Goal: Information Seeking & Learning: Learn about a topic

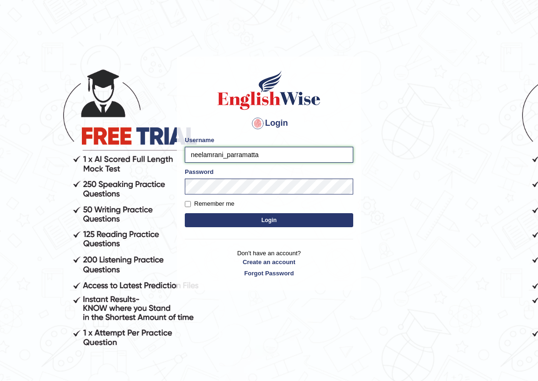
click at [221, 153] on input "neelamrani_parramatta" at bounding box center [269, 155] width 168 height 16
click at [224, 154] on input "neelamrani_parramatta" at bounding box center [269, 155] width 168 height 16
type input "hoover_parramatta"
click at [204, 224] on button "Login" at bounding box center [269, 220] width 168 height 14
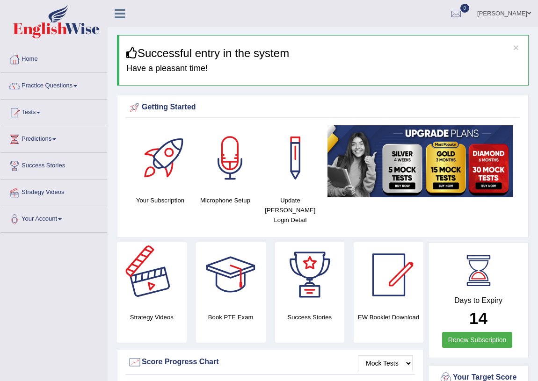
click at [51, 82] on link "Practice Questions" at bounding box center [53, 84] width 107 height 23
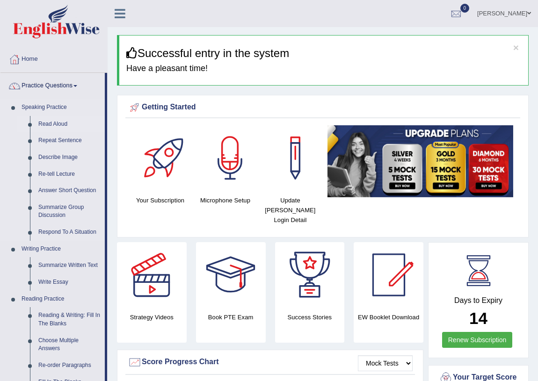
click at [57, 124] on link "Read Aloud" at bounding box center [69, 124] width 71 height 17
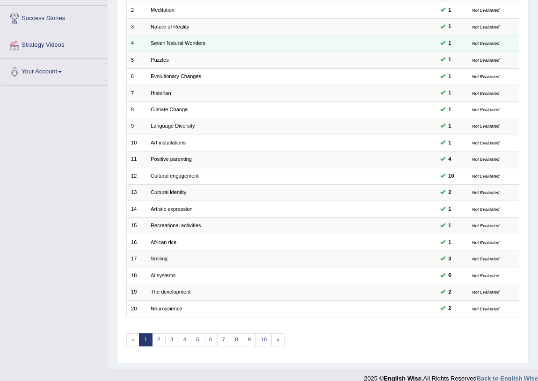
scroll to position [158, 0]
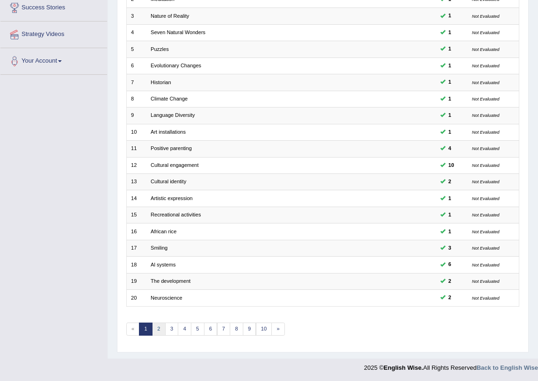
click at [158, 331] on link "2" at bounding box center [159, 329] width 14 height 13
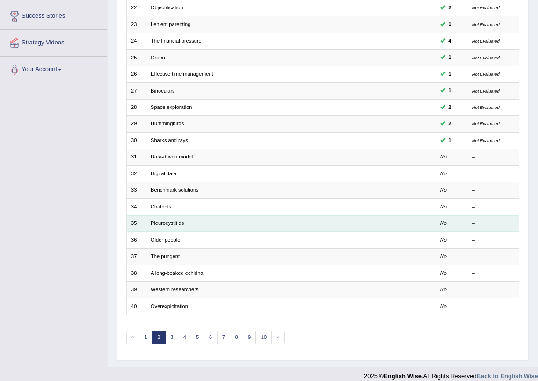
scroll to position [158, 0]
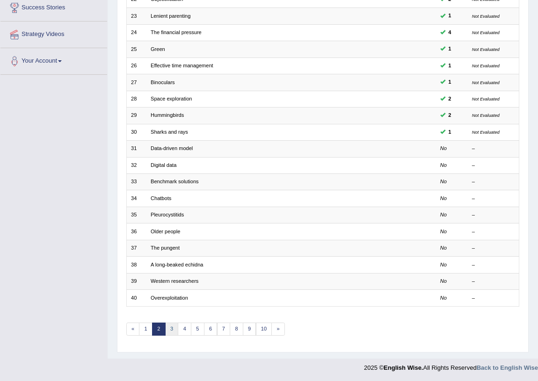
click at [171, 329] on link "3" at bounding box center [172, 329] width 14 height 13
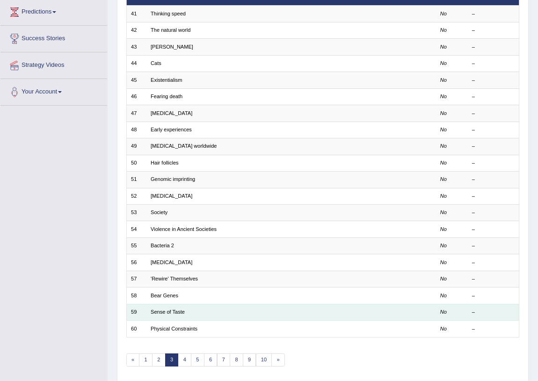
scroll to position [158, 0]
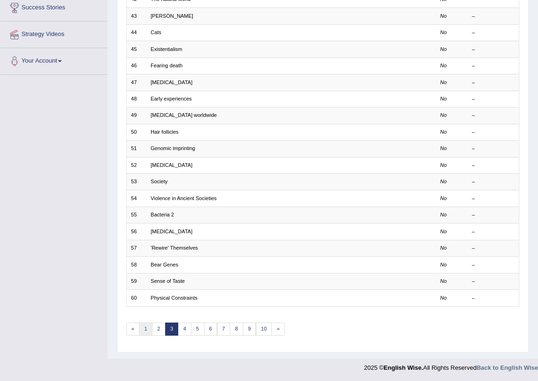
click at [147, 328] on link "1" at bounding box center [146, 329] width 14 height 13
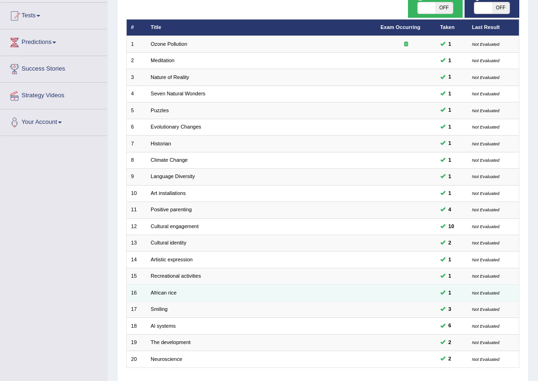
scroll to position [158, 0]
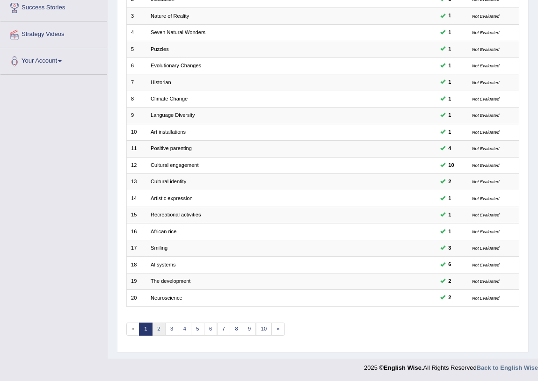
click at [156, 329] on link "2" at bounding box center [159, 329] width 14 height 13
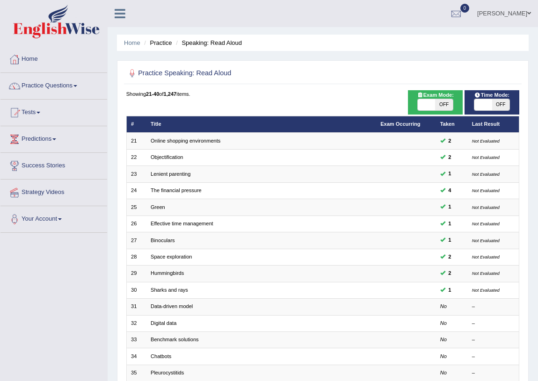
drag, startPoint x: 52, startPoint y: 318, endPoint x: 122, endPoint y: 271, distance: 83.8
click at [53, 317] on div "Toggle navigation Home Practice Questions Speaking Practice Read Aloud Repeat S…" at bounding box center [269, 268] width 538 height 536
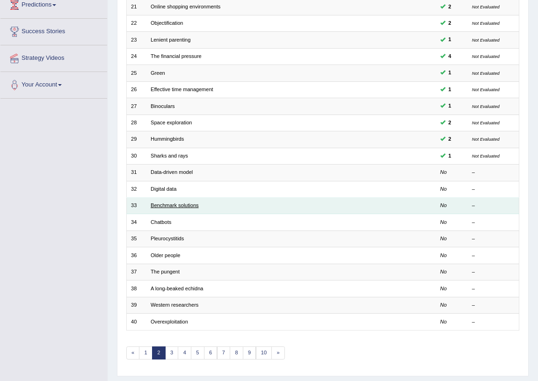
scroll to position [141, 0]
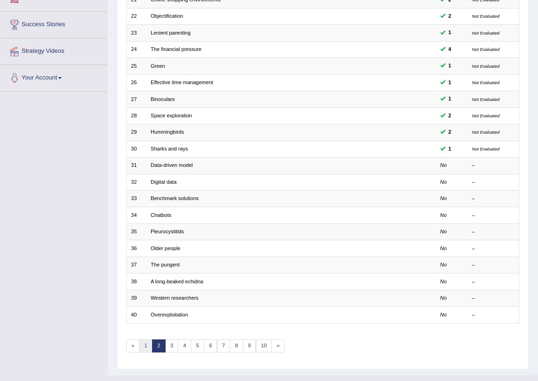
click at [147, 343] on link "1" at bounding box center [146, 346] width 14 height 13
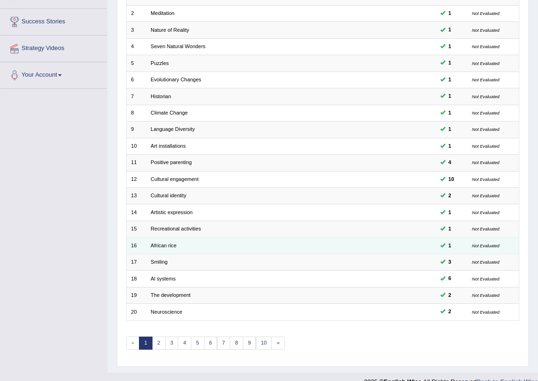
scroll to position [158, 0]
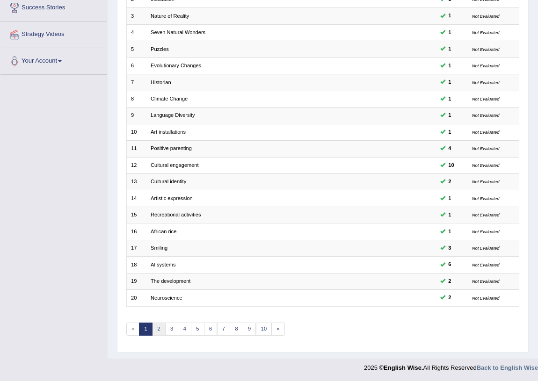
click at [159, 331] on link "2" at bounding box center [159, 329] width 14 height 13
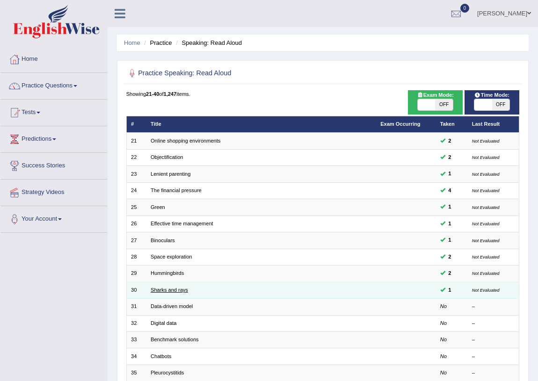
click at [177, 288] on link "Sharks and rays" at bounding box center [169, 290] width 37 height 6
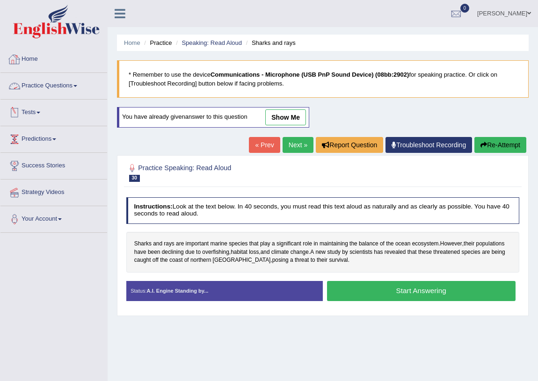
click at [41, 87] on link "Practice Questions" at bounding box center [53, 84] width 107 height 23
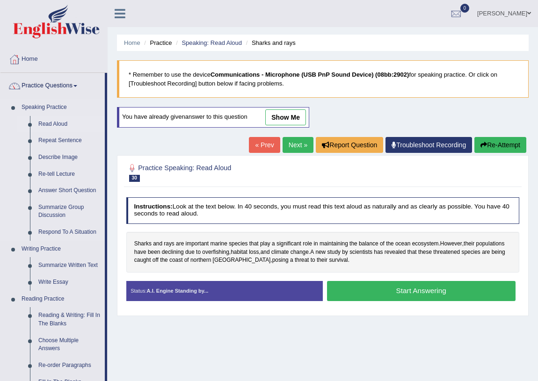
click at [61, 119] on link "Read Aloud" at bounding box center [69, 124] width 71 height 17
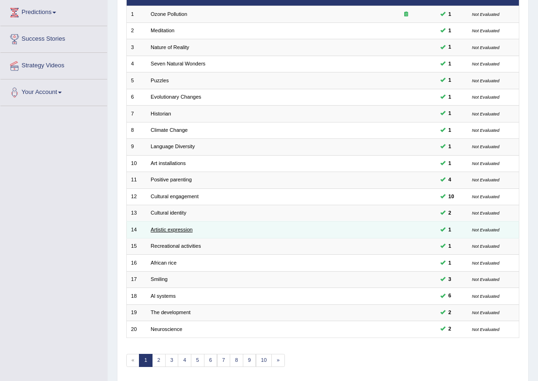
scroll to position [158, 0]
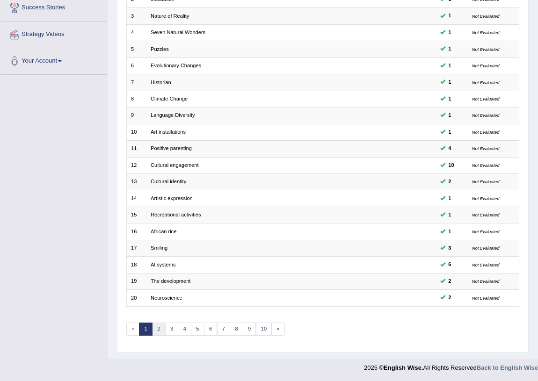
click at [164, 326] on link "2" at bounding box center [159, 329] width 14 height 13
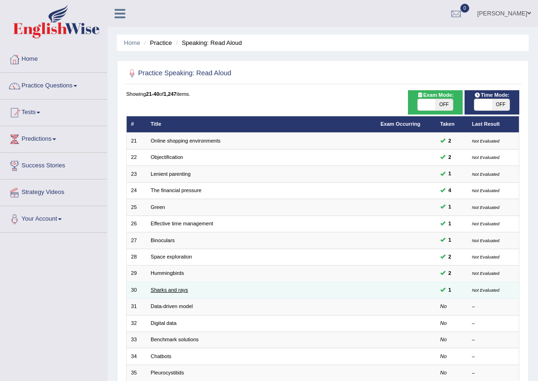
click at [178, 289] on link "Sharks and rays" at bounding box center [169, 290] width 37 height 6
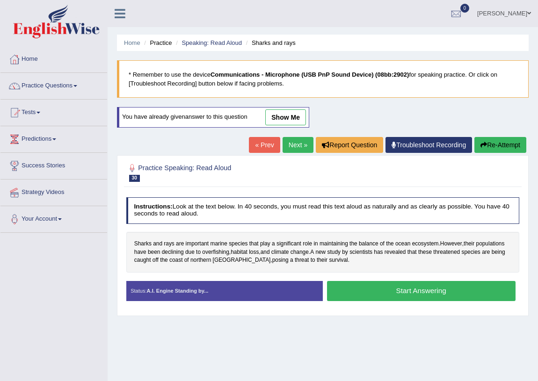
click at [285, 114] on link "show me" at bounding box center [285, 117] width 41 height 16
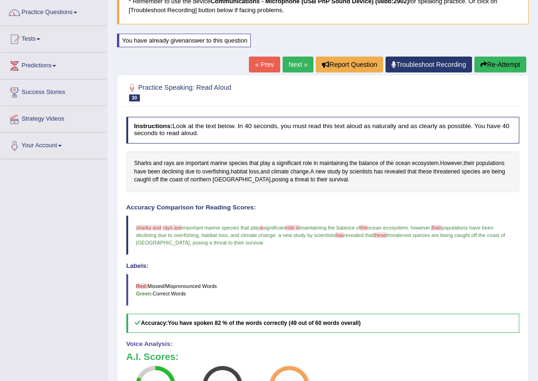
scroll to position [66, 0]
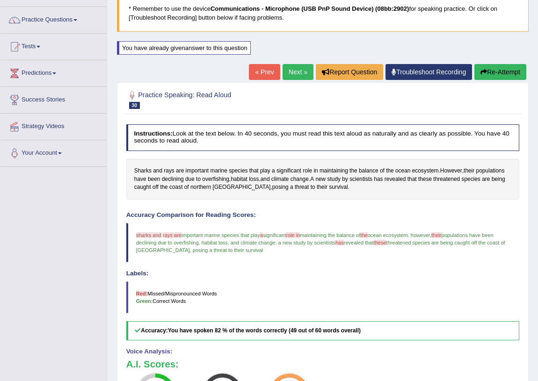
click at [255, 76] on link "« Prev" at bounding box center [264, 72] width 31 height 16
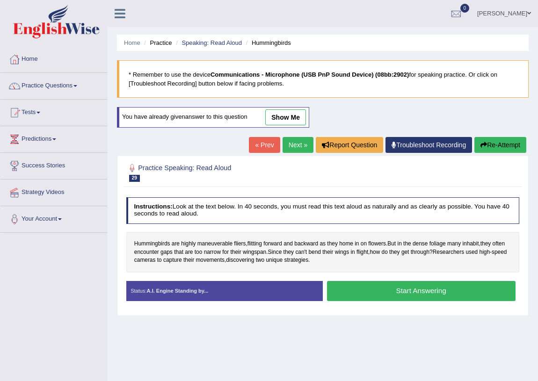
click at [282, 114] on link "show me" at bounding box center [285, 117] width 41 height 16
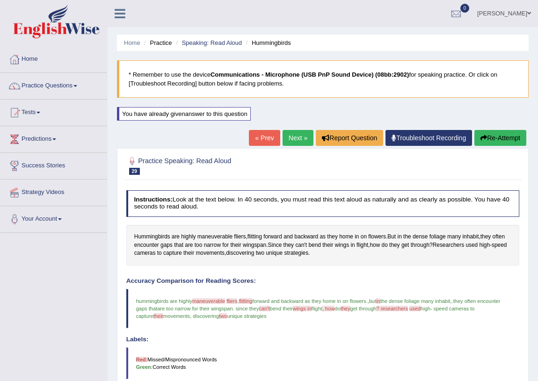
click at [249, 138] on link "« Prev" at bounding box center [264, 138] width 31 height 16
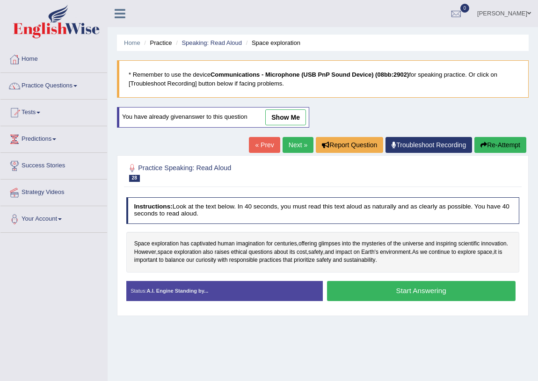
click at [279, 119] on link "show me" at bounding box center [285, 117] width 41 height 16
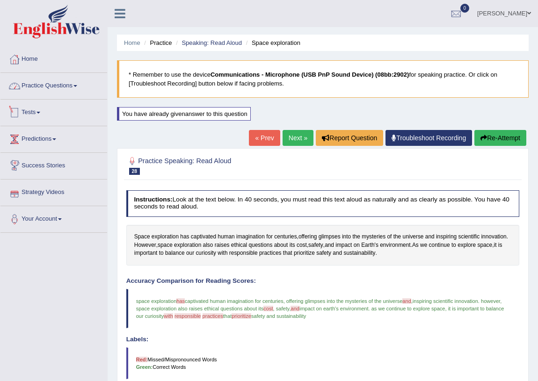
click at [58, 87] on link "Practice Questions" at bounding box center [53, 84] width 107 height 23
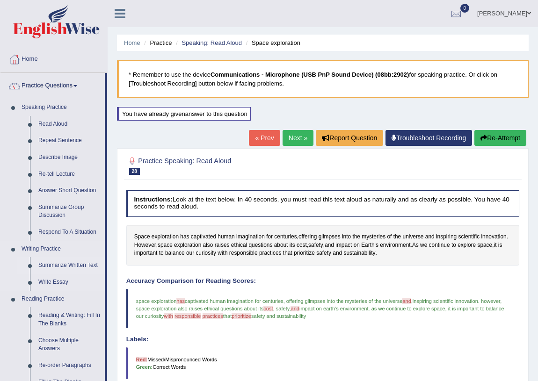
click at [47, 262] on link "Summarize Written Text" at bounding box center [69, 265] width 71 height 17
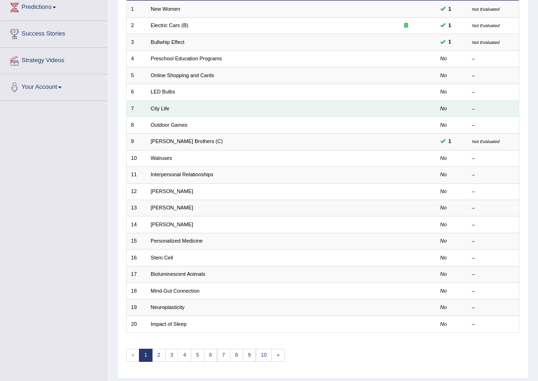
scroll to position [158, 0]
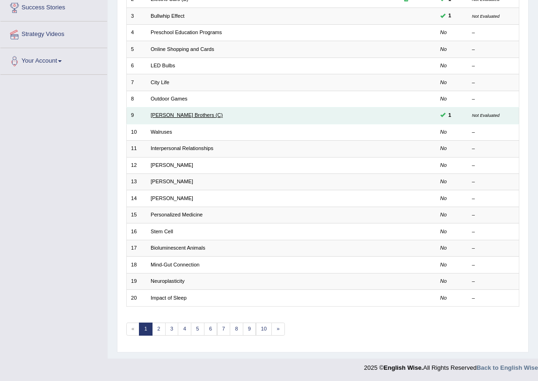
click at [168, 116] on link "[PERSON_NAME] Brothers (C)" at bounding box center [187, 115] width 72 height 6
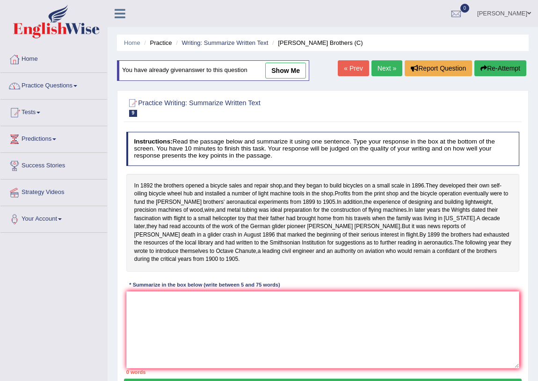
click at [75, 91] on link "Practice Questions" at bounding box center [53, 84] width 107 height 23
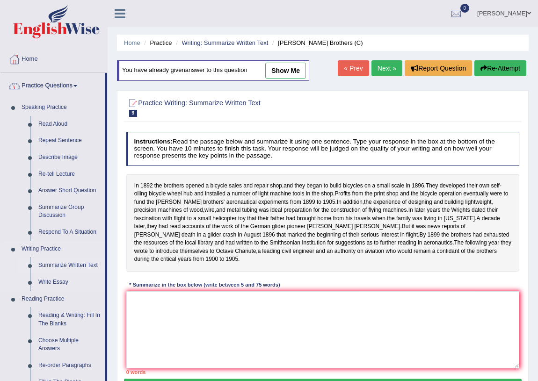
click at [52, 263] on link "Summarize Written Text" at bounding box center [69, 265] width 71 height 17
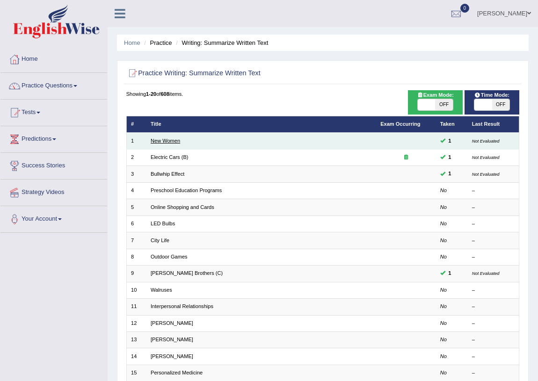
click at [155, 140] on link "New Women" at bounding box center [165, 141] width 29 height 6
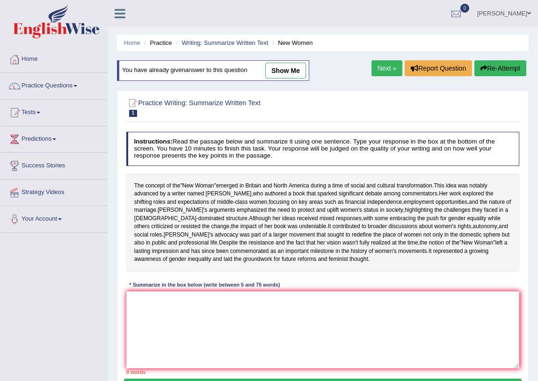
click at [282, 74] on link "show me" at bounding box center [285, 71] width 41 height 16
type textarea "The concept of the "New Woman emerged in Britain and North America during a tim…"
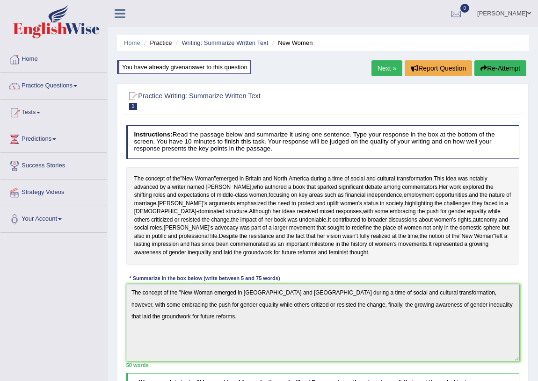
scroll to position [241, 0]
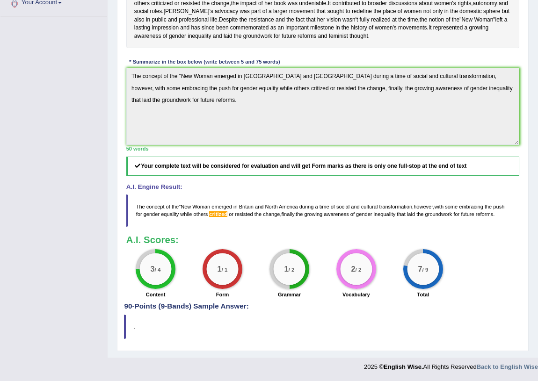
click at [217, 214] on span "critized" at bounding box center [218, 214] width 18 height 6
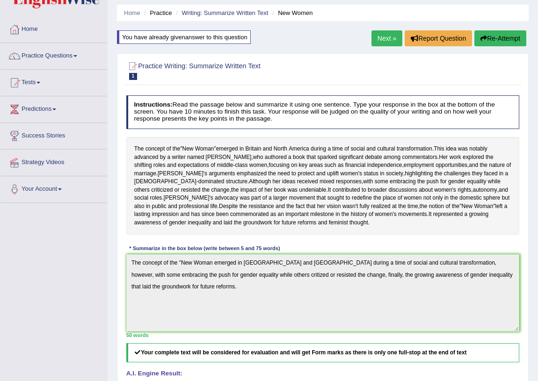
scroll to position [0, 0]
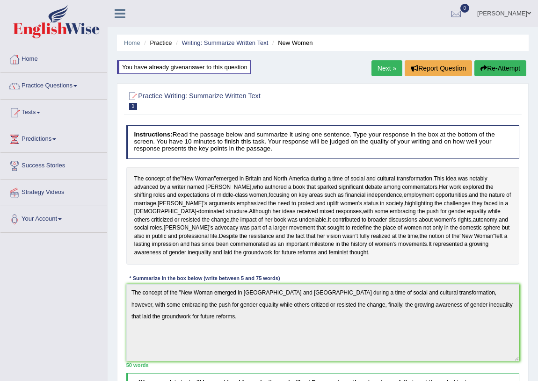
click at [372, 72] on link "Next »" at bounding box center [386, 68] width 31 height 16
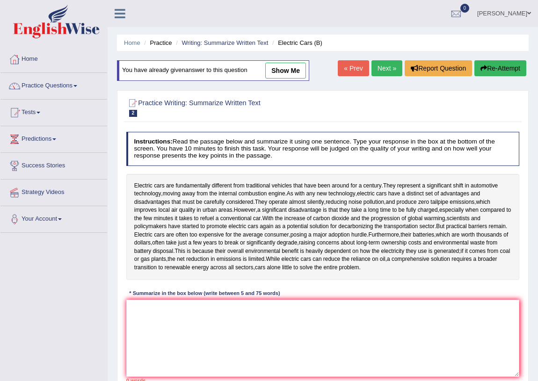
click at [283, 70] on link "show me" at bounding box center [285, 71] width 41 height 16
type textarea "Modern vehicle like electric cars are totally different from traditional cars t…"
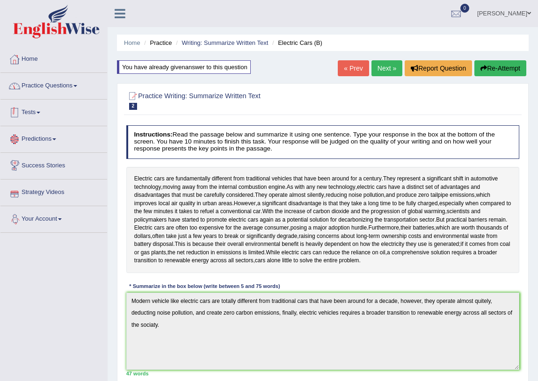
click at [63, 90] on link "Practice Questions" at bounding box center [53, 84] width 107 height 23
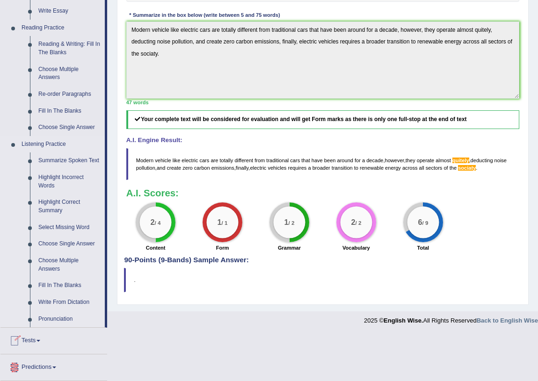
scroll to position [283, 0]
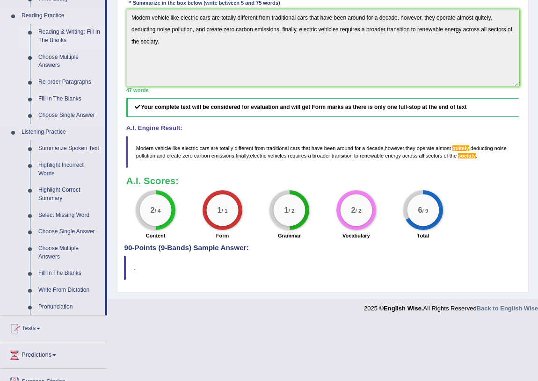
click at [65, 40] on link "Reading & Writing: Fill In The Blanks" at bounding box center [69, 36] width 71 height 25
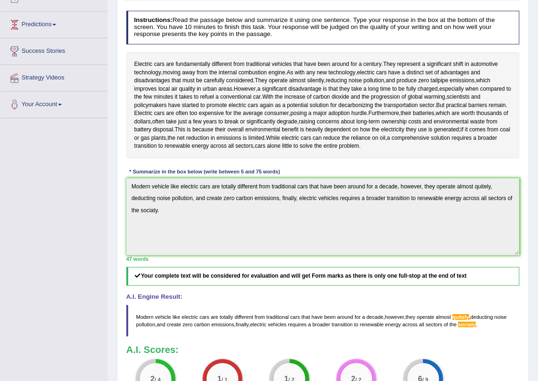
scroll to position [213, 0]
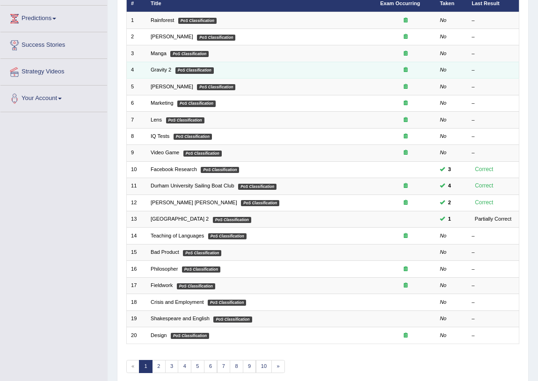
scroll to position [158, 0]
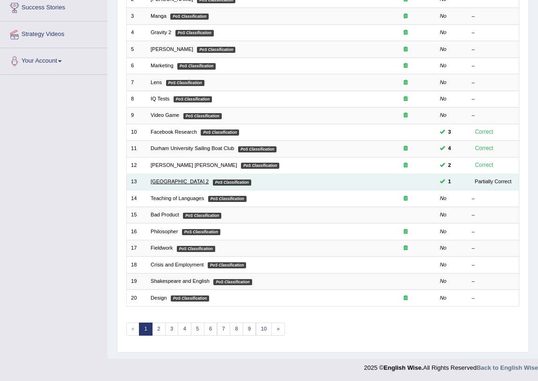
click at [191, 183] on link "[GEOGRAPHIC_DATA] 2" at bounding box center [180, 182] width 58 height 6
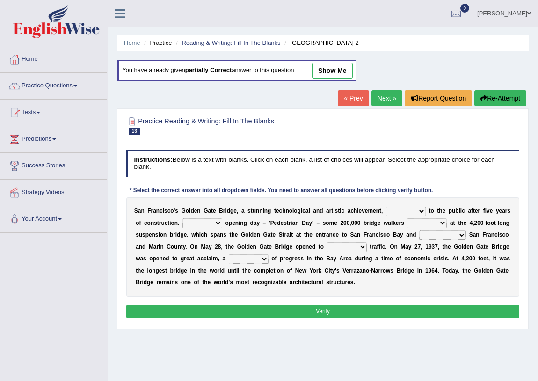
click at [327, 70] on link "show me" at bounding box center [332, 71] width 41 height 16
select select "opens"
select select "During"
select select "marveled"
select select "connects"
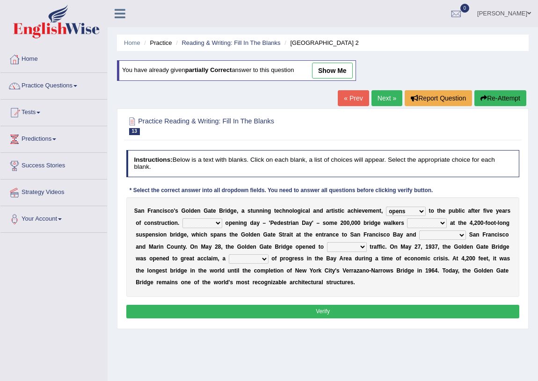
select select "vehicular"
select select "symbol"
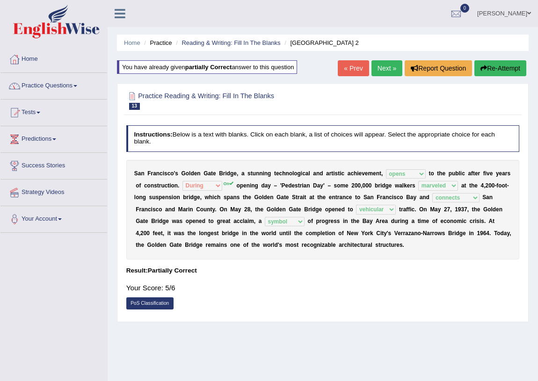
click at [45, 85] on link "Practice Questions" at bounding box center [53, 84] width 107 height 23
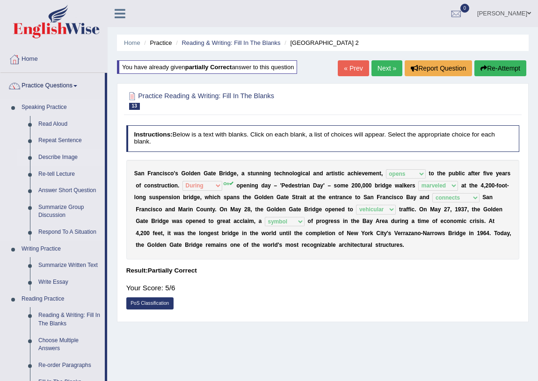
click at [61, 158] on link "Describe Image" at bounding box center [69, 157] width 71 height 17
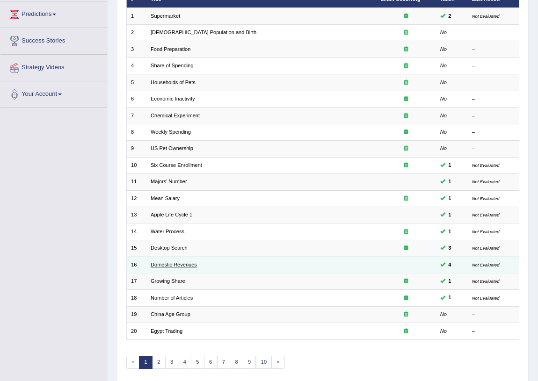
scroll to position [141, 0]
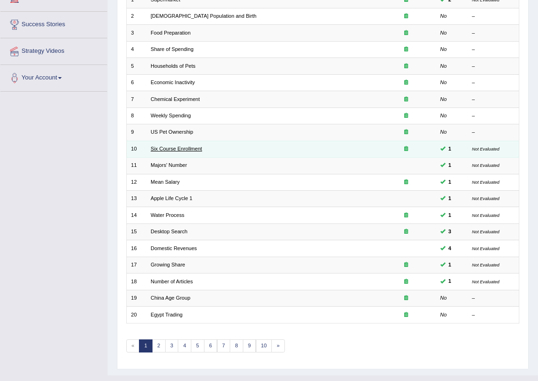
click at [165, 149] on link "Six Course Enrollment" at bounding box center [176, 149] width 51 height 6
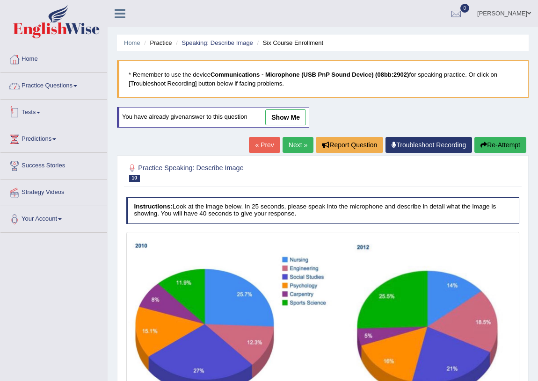
click at [62, 90] on link "Practice Questions" at bounding box center [53, 84] width 107 height 23
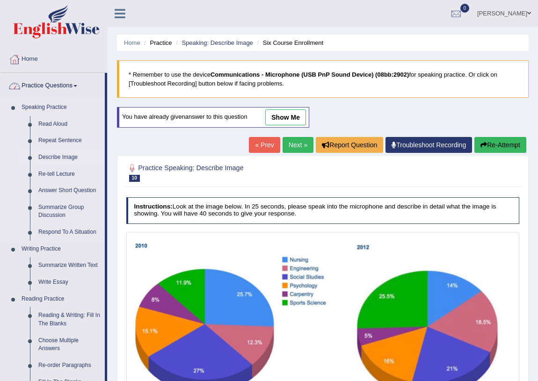
click at [57, 158] on link "Describe Image" at bounding box center [69, 157] width 71 height 17
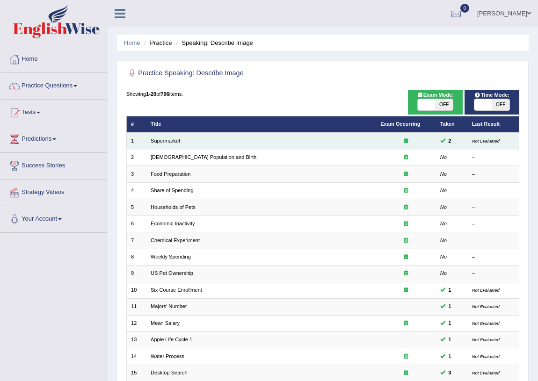
click at [173, 137] on td "Supermarket" at bounding box center [261, 141] width 230 height 16
click at [173, 140] on link "Supermarket" at bounding box center [165, 141] width 29 height 6
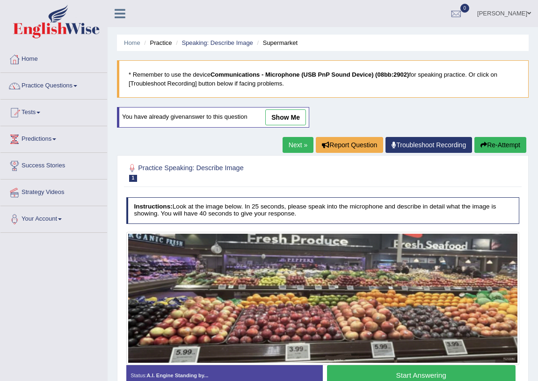
click at [290, 122] on link "show me" at bounding box center [285, 117] width 41 height 16
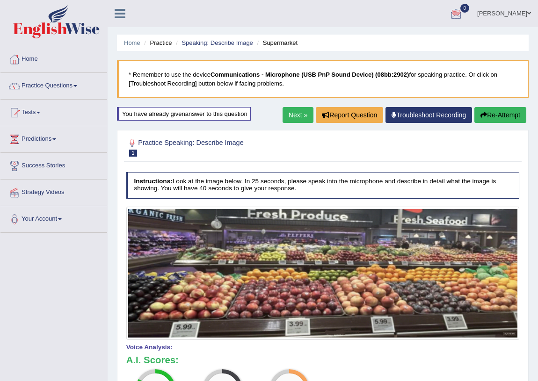
click at [497, 14] on link "Hoover Wallen" at bounding box center [504, 12] width 68 height 24
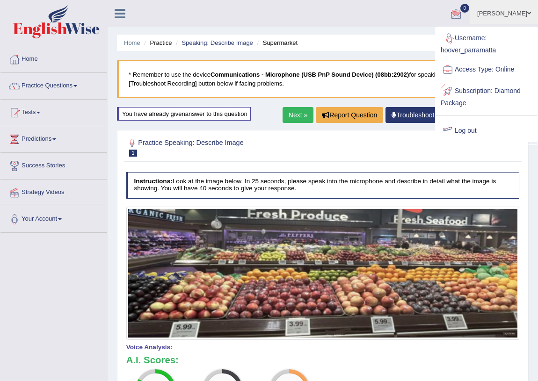
click at [468, 129] on link "Log out" at bounding box center [486, 131] width 101 height 22
